Goal: Task Accomplishment & Management: Manage account settings

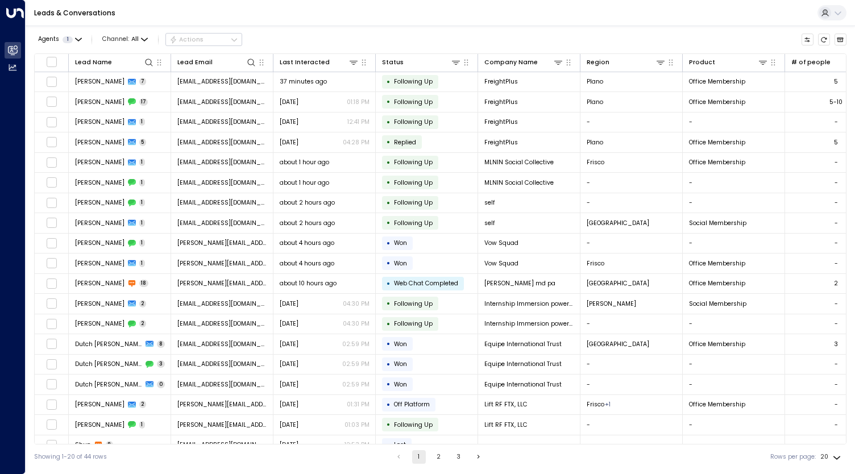
click at [438, 457] on button "2" at bounding box center [439, 457] width 14 height 14
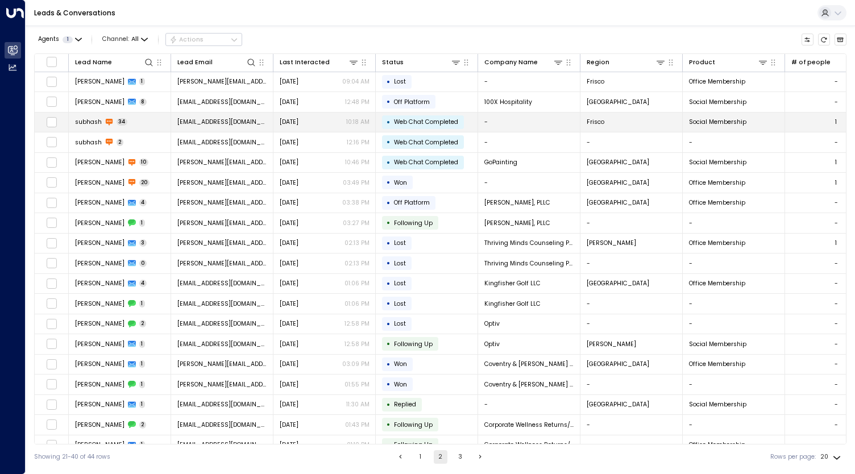
click at [212, 121] on span "[EMAIL_ADDRESS][DOMAIN_NAME]" at bounding box center [222, 122] width 90 height 9
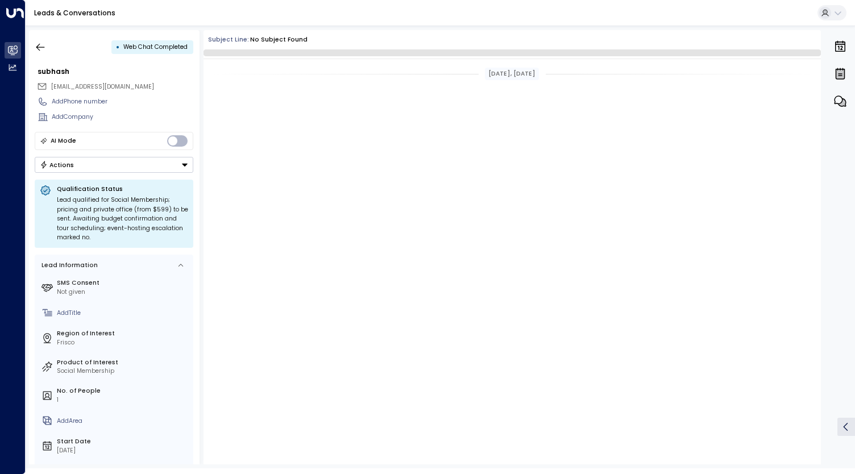
scroll to position [5682, 0]
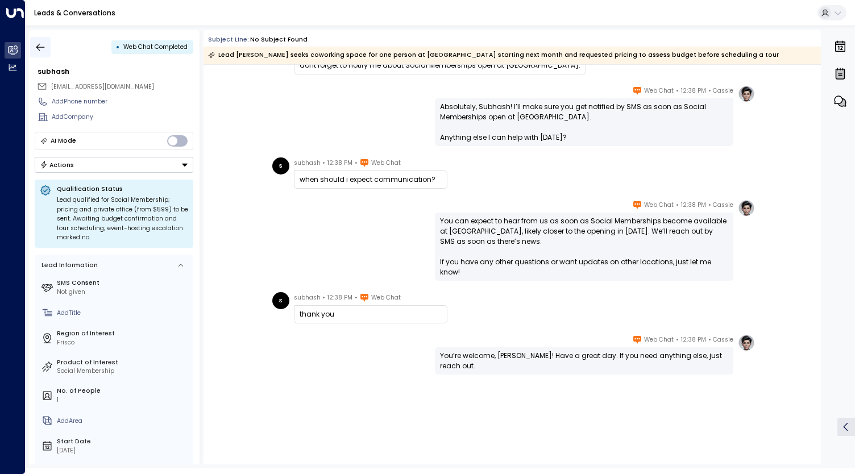
click at [43, 47] on icon "button" at bounding box center [40, 47] width 11 height 11
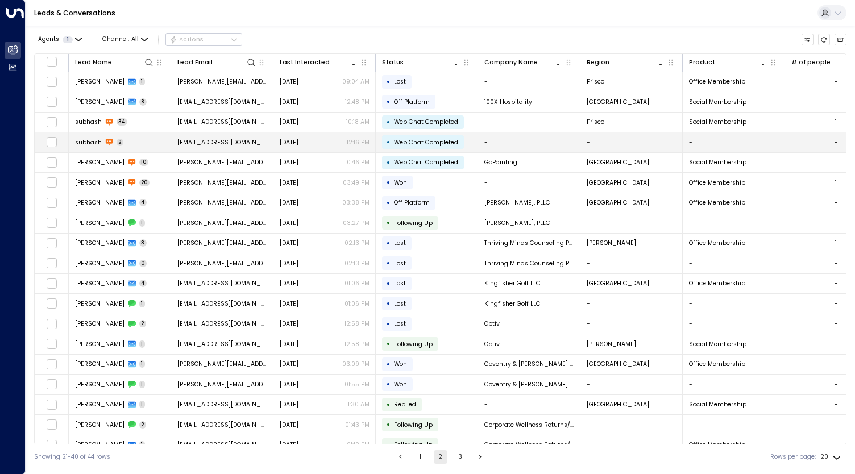
click at [207, 138] on span "[EMAIL_ADDRESS][DOMAIN_NAME]" at bounding box center [222, 142] width 90 height 9
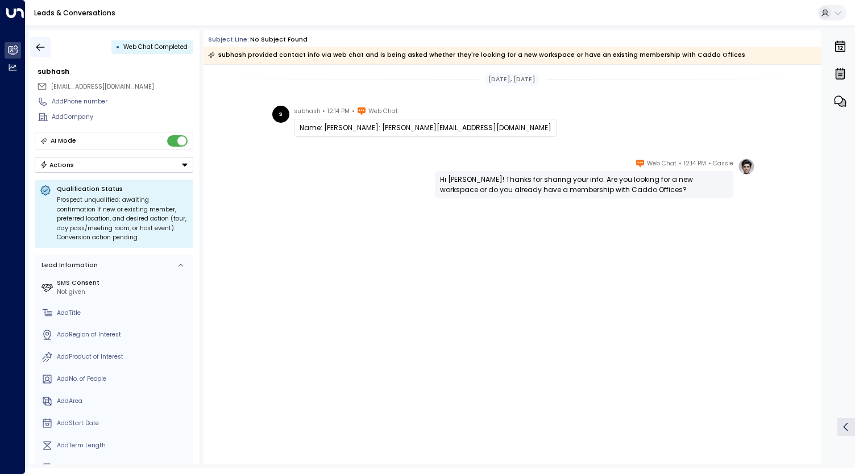
click at [35, 47] on icon "button" at bounding box center [40, 47] width 11 height 11
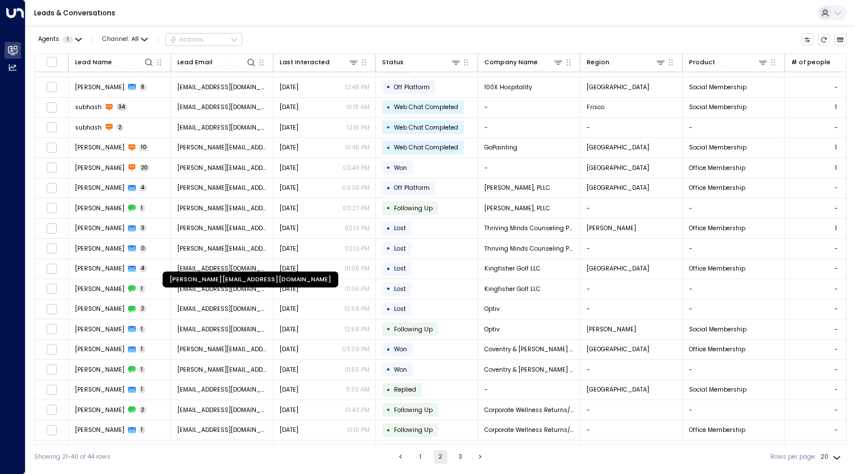
scroll to position [30, 0]
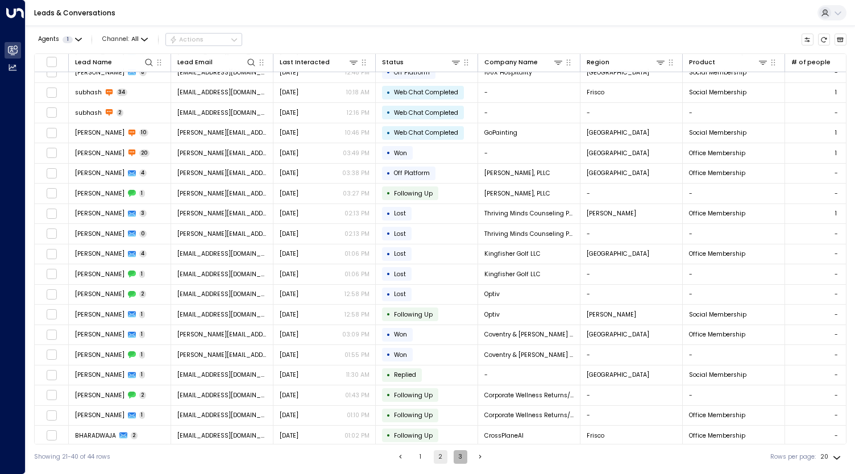
click at [462, 458] on button "3" at bounding box center [461, 457] width 14 height 14
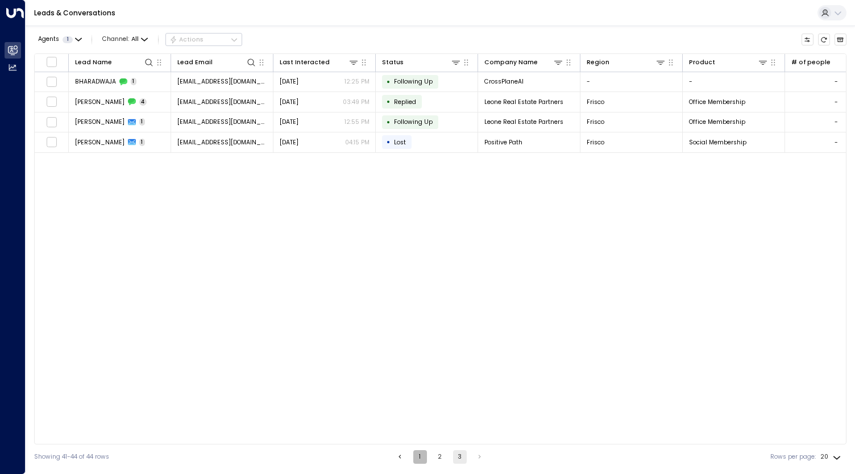
click at [424, 455] on button "1" at bounding box center [420, 457] width 14 height 14
